Goal: Task Accomplishment & Management: Use online tool/utility

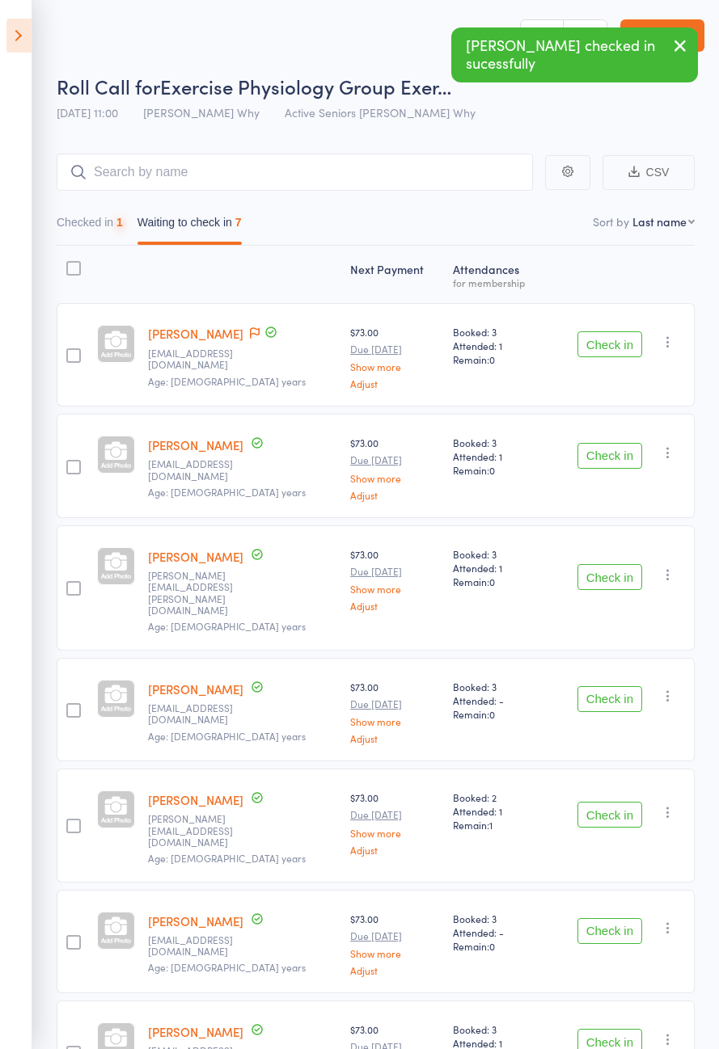
click at [604, 347] on button "Check in" at bounding box center [609, 344] width 65 height 26
click at [603, 349] on button "Check in" at bounding box center [609, 344] width 65 height 26
click at [601, 350] on button "Check in" at bounding box center [609, 344] width 65 height 26
click at [596, 414] on div "Check in Check in Send message Add Note Add Task Add Flag Remove [PERSON_NAME] …" at bounding box center [620, 465] width 147 height 103
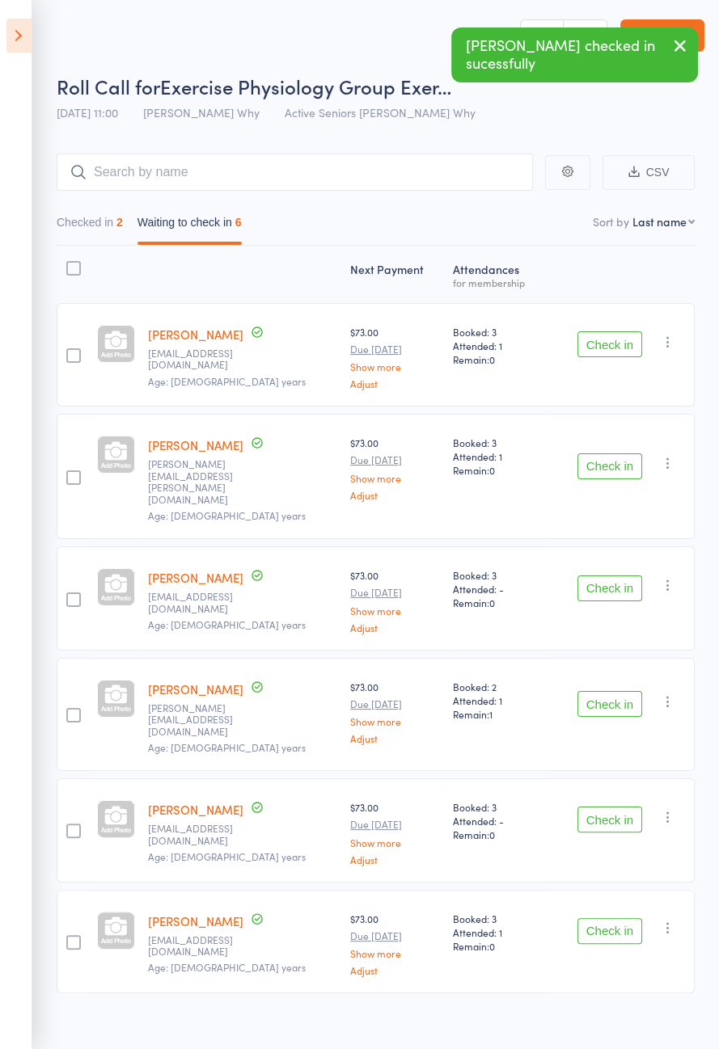
click at [602, 369] on div "Check in Check in Send message Add Note Add Task Add Flag Remove [PERSON_NAME] …" at bounding box center [620, 354] width 147 height 103
click at [596, 369] on div "Check in Check in Send message Add Note Add Task Add Flag Remove [PERSON_NAME] …" at bounding box center [620, 354] width 147 height 103
click at [593, 376] on div "Check in Check in Send message Add Note Add Task Add Flag Remove [PERSON_NAME] …" at bounding box center [620, 354] width 147 height 103
click at [601, 372] on div "Check in Check in Send message Add Note Add Task Add Flag Remove [PERSON_NAME] …" at bounding box center [620, 354] width 147 height 103
click at [604, 369] on div "Check in Check in Send message Add Note Add Task Add Flag Remove [PERSON_NAME] …" at bounding box center [620, 354] width 147 height 103
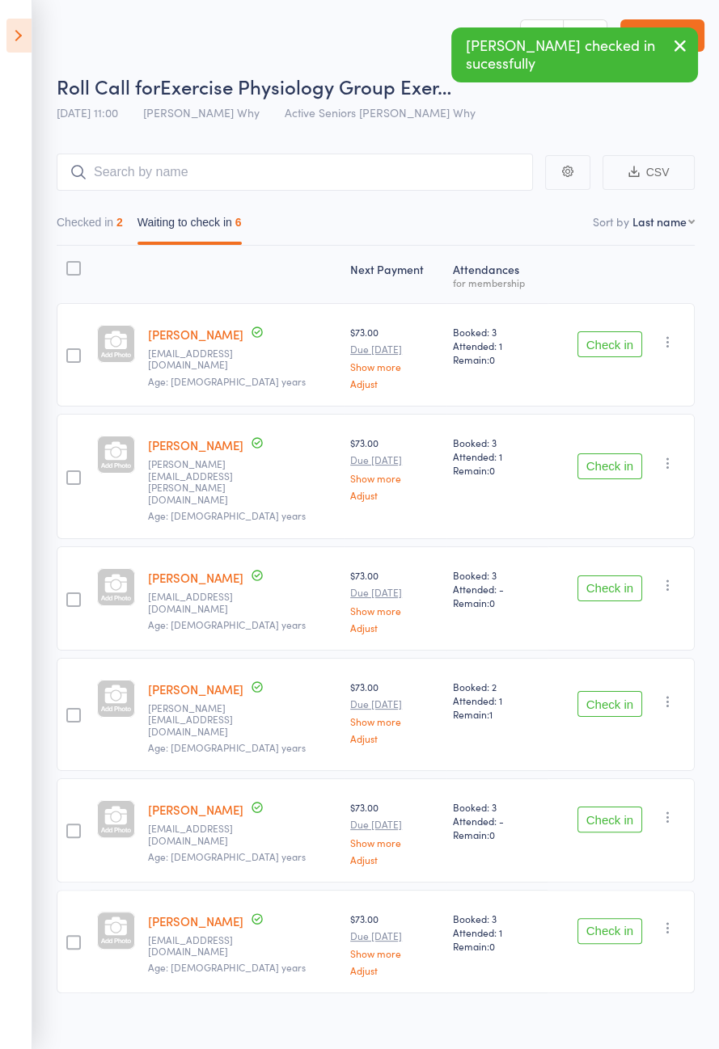
click at [599, 369] on div "Check in Check in Send message Add Note Add Task Add Flag Remove [PERSON_NAME] …" at bounding box center [620, 354] width 147 height 103
click at [602, 369] on div "Check in Check in Send message Add Note Add Task Add Flag Remove [PERSON_NAME] …" at bounding box center [620, 354] width 147 height 103
click at [604, 350] on button "Check in" at bounding box center [609, 344] width 65 height 26
click at [609, 346] on button "Check in" at bounding box center [609, 344] width 65 height 26
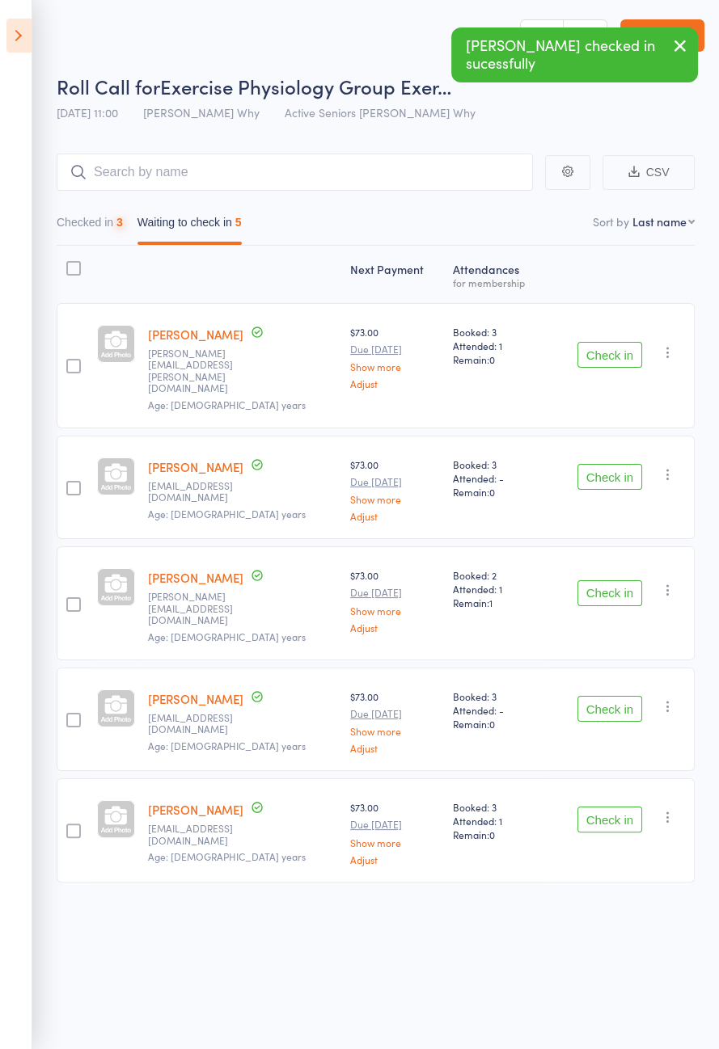
click at [608, 346] on button "Check in" at bounding box center [609, 355] width 65 height 26
click at [604, 349] on button "Check in" at bounding box center [609, 355] width 65 height 26
click at [606, 342] on button "Check in" at bounding box center [609, 355] width 65 height 26
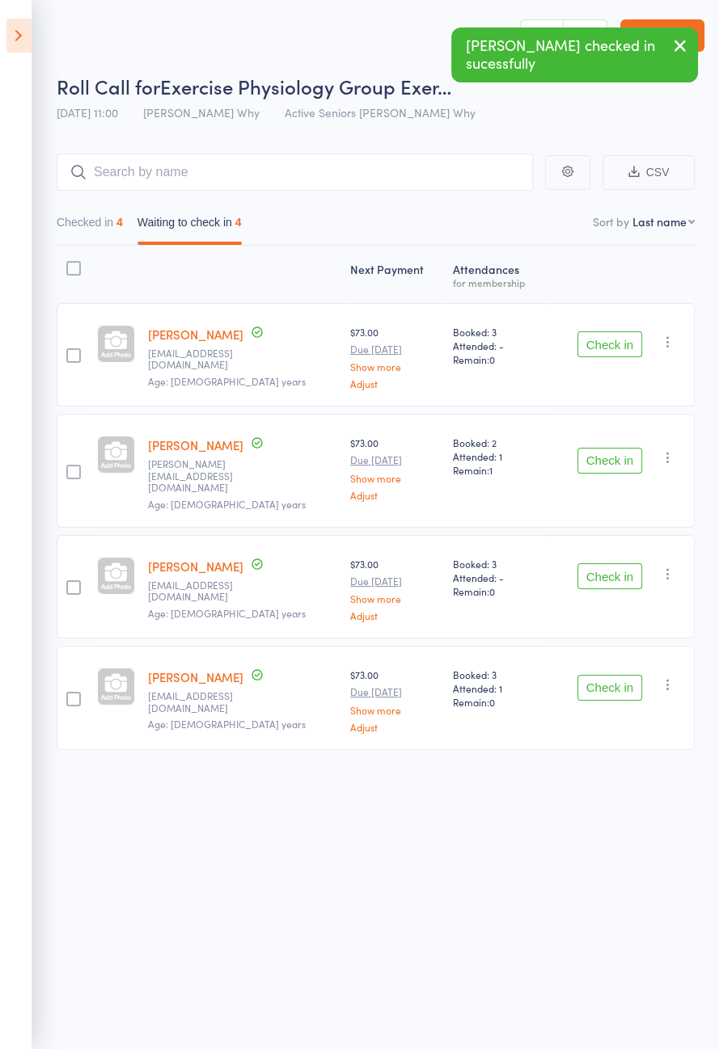
click at [605, 340] on button "Check in" at bounding box center [609, 344] width 65 height 26
click at [602, 340] on button "Check in" at bounding box center [609, 344] width 65 height 26
click at [602, 341] on button "Check in" at bounding box center [609, 344] width 65 height 26
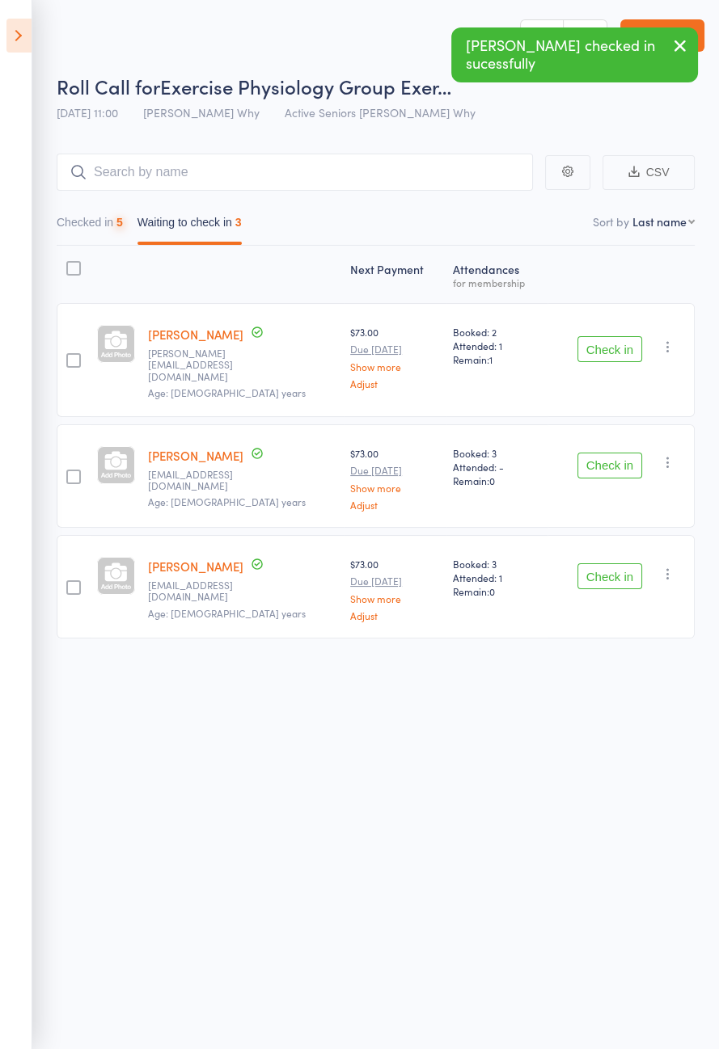
click at [597, 341] on button "Check in" at bounding box center [609, 349] width 65 height 26
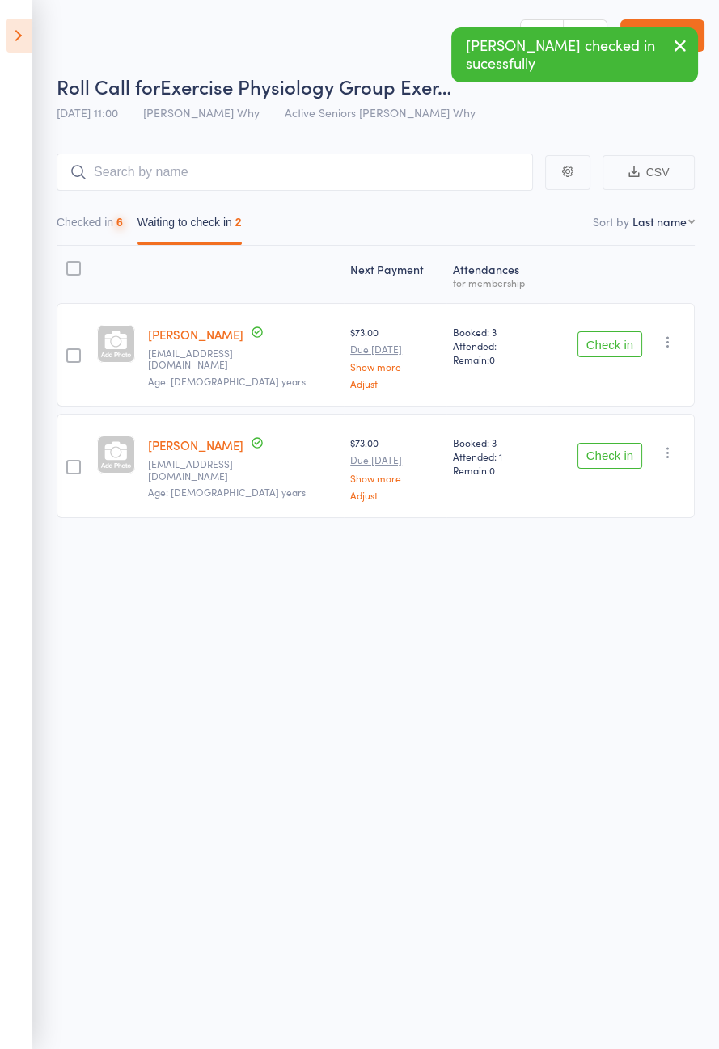
click at [596, 341] on button "Check in" at bounding box center [609, 344] width 65 height 26
click at [595, 341] on button "Check in" at bounding box center [609, 344] width 65 height 26
click at [596, 341] on button "Check in" at bounding box center [609, 344] width 65 height 26
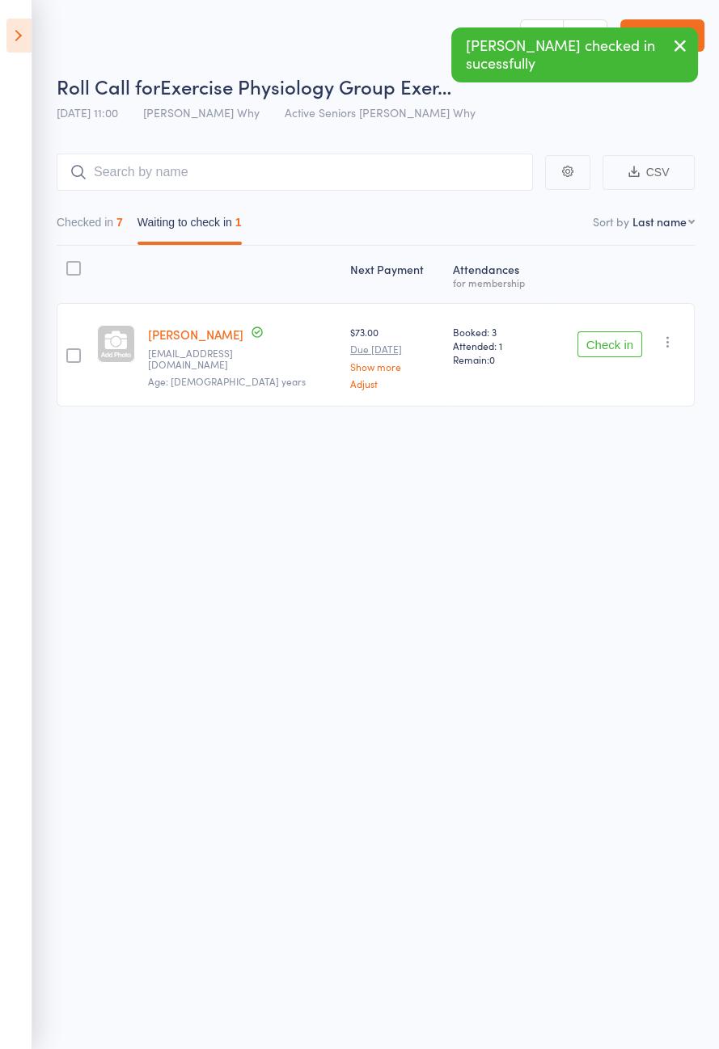
click at [593, 340] on button "Check in" at bounding box center [609, 344] width 65 height 26
click at [597, 336] on button "Check in" at bounding box center [609, 344] width 65 height 26
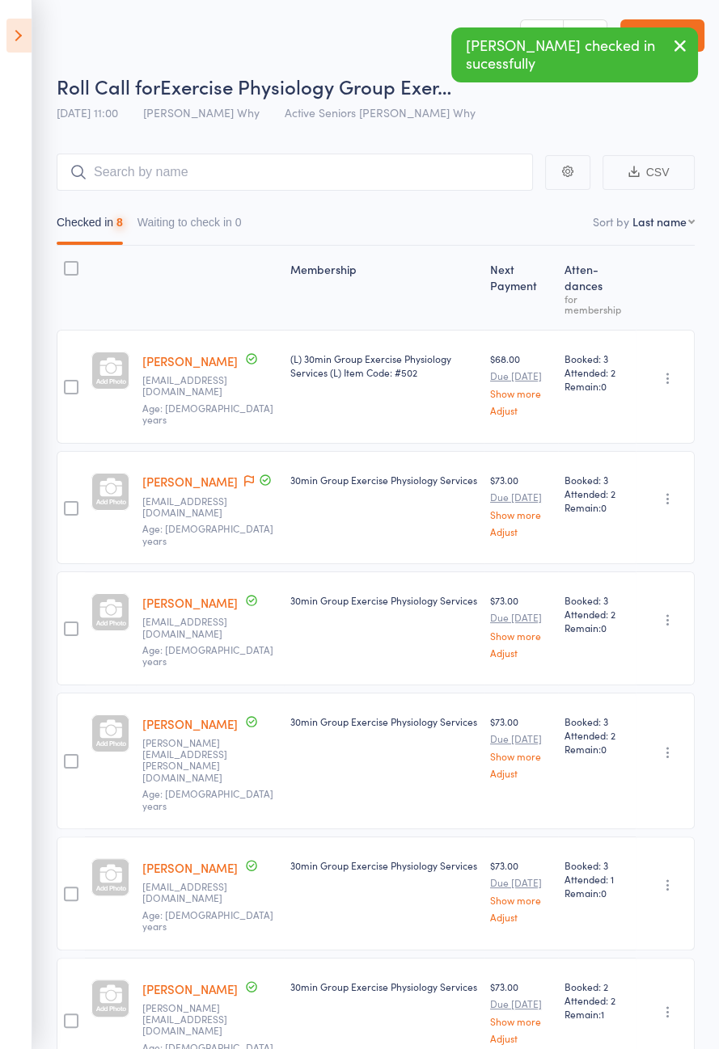
click at [15, 40] on icon at bounding box center [18, 36] width 25 height 34
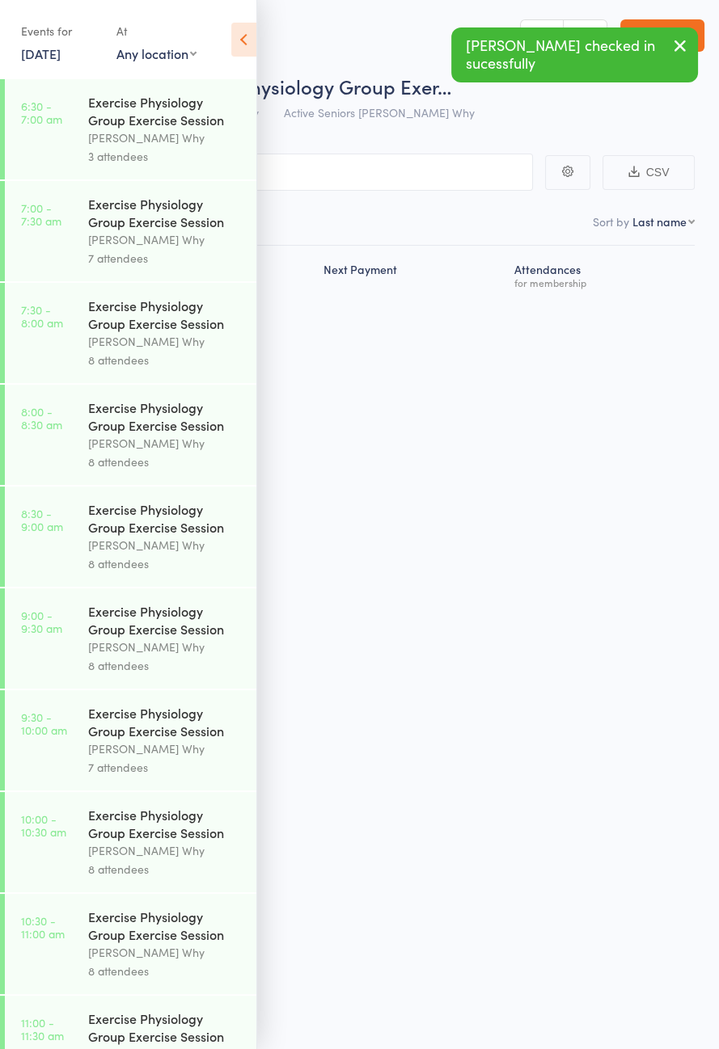
click at [243, 41] on icon at bounding box center [243, 40] width 25 height 34
